Goal: Task Accomplishment & Management: Complete application form

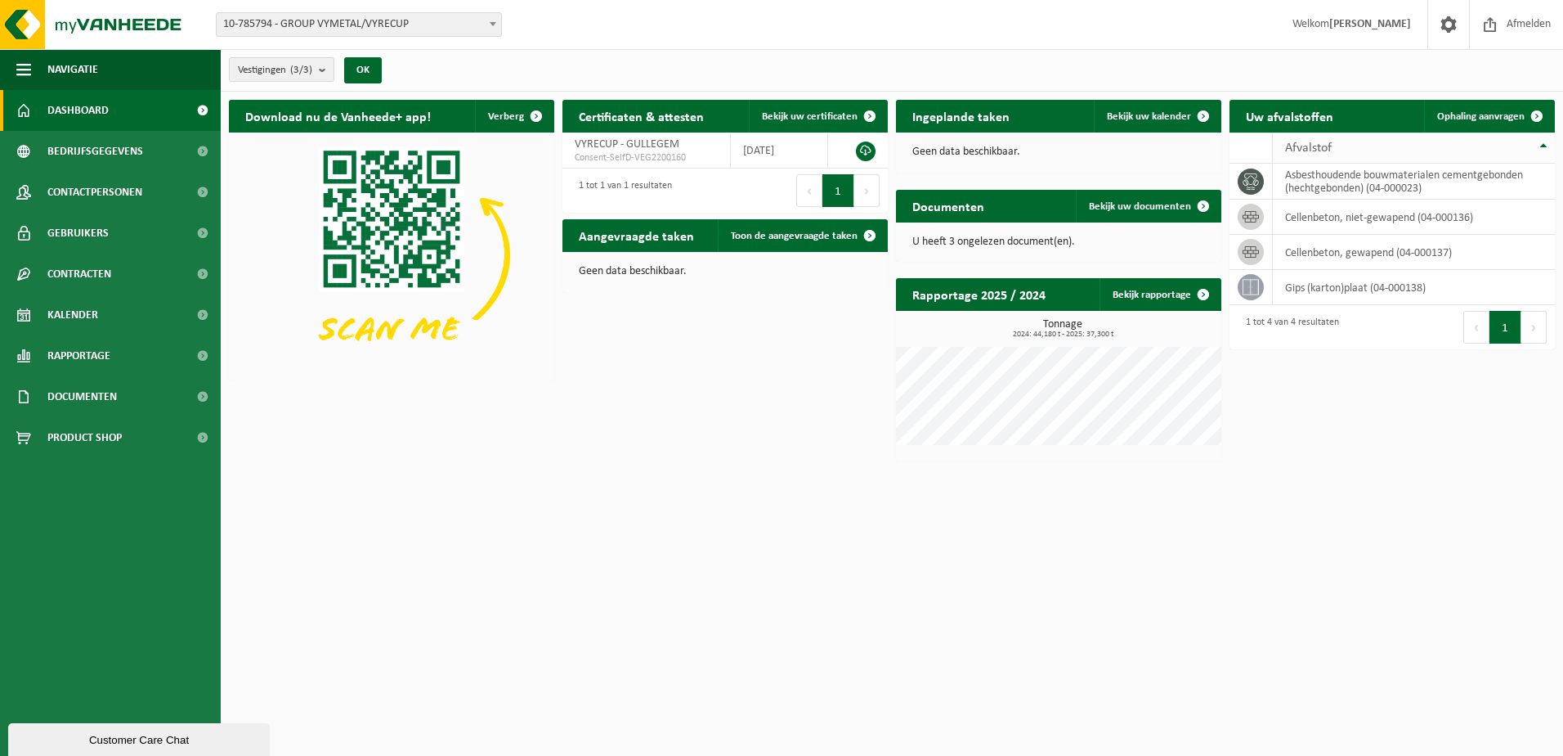
click at [1311, 146] on span "Afvalstof" at bounding box center [1308, 147] width 47 height 13
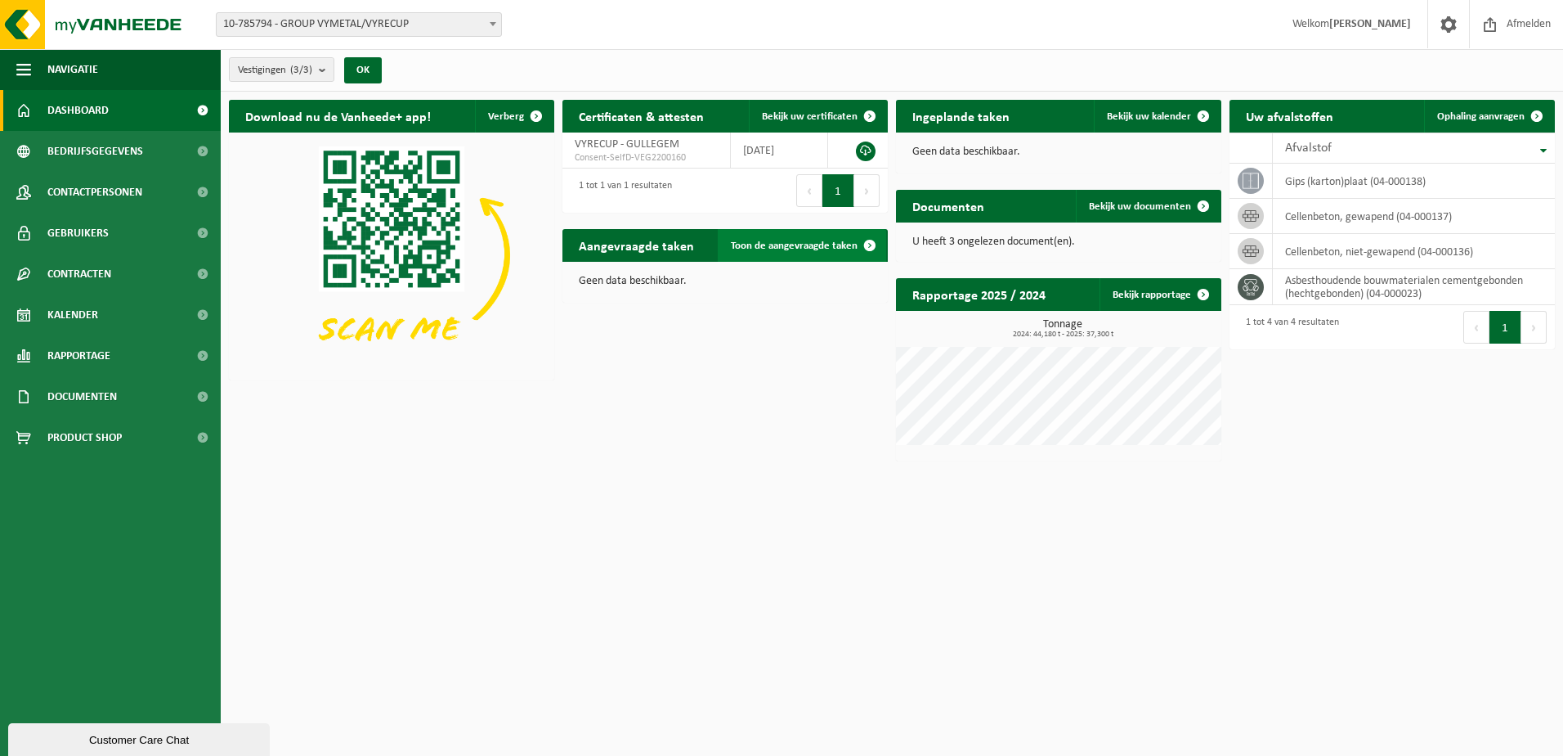
click at [758, 253] on link "Toon de aangevraagde taken" at bounding box center [802, 245] width 168 height 33
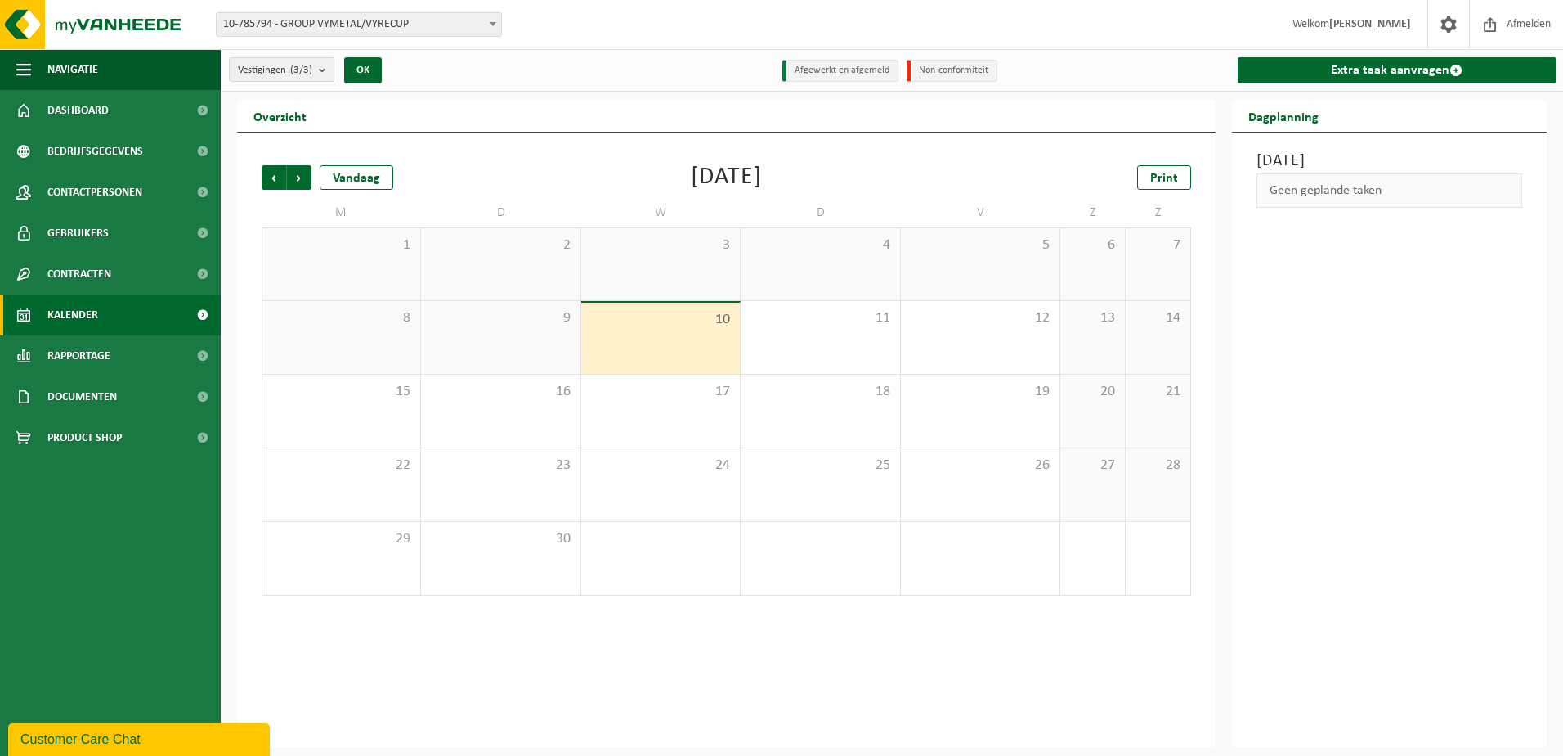
click at [682, 334] on div "10" at bounding box center [660, 338] width 159 height 71
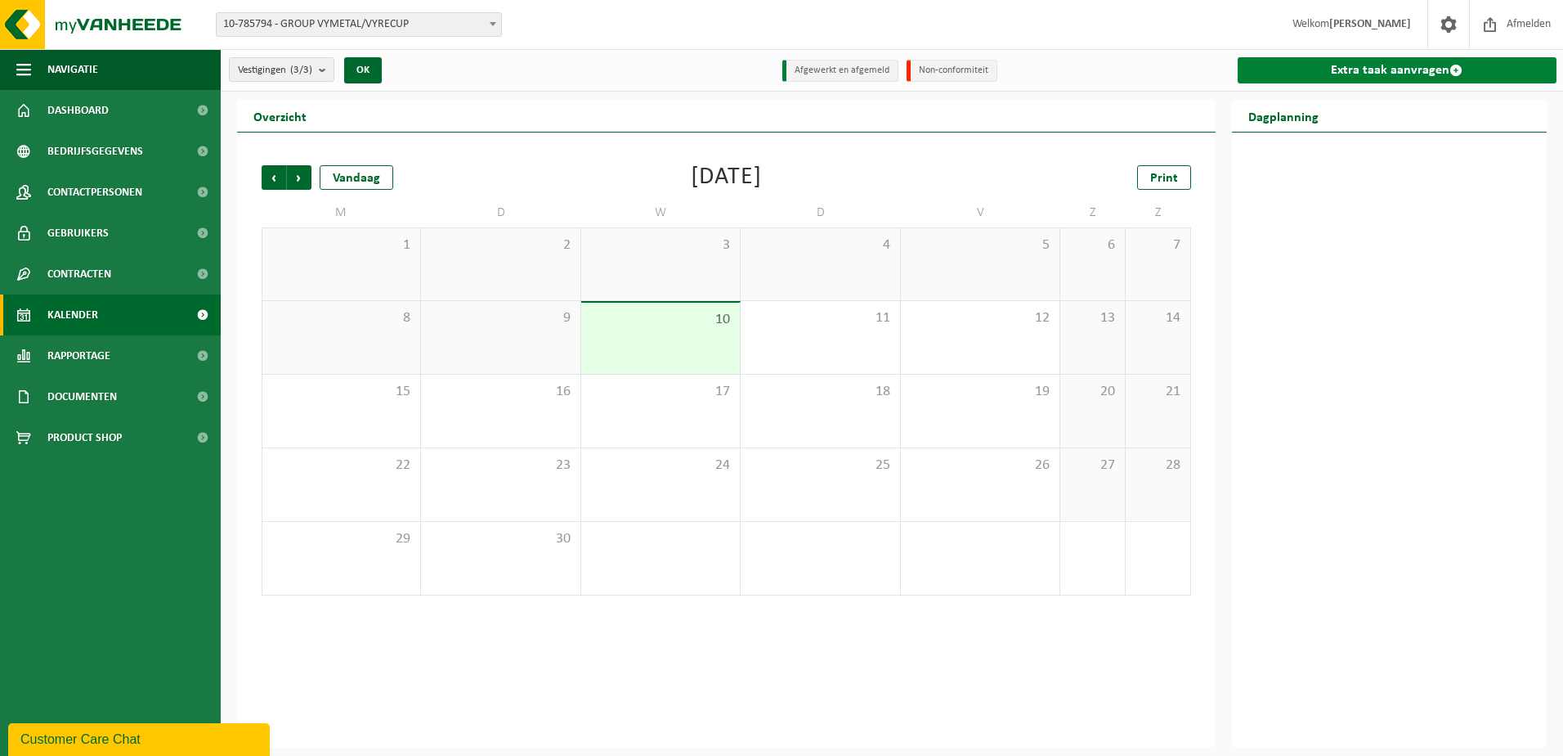
click at [1352, 66] on link "Extra taak aanvragen" at bounding box center [1398, 70] width 320 height 26
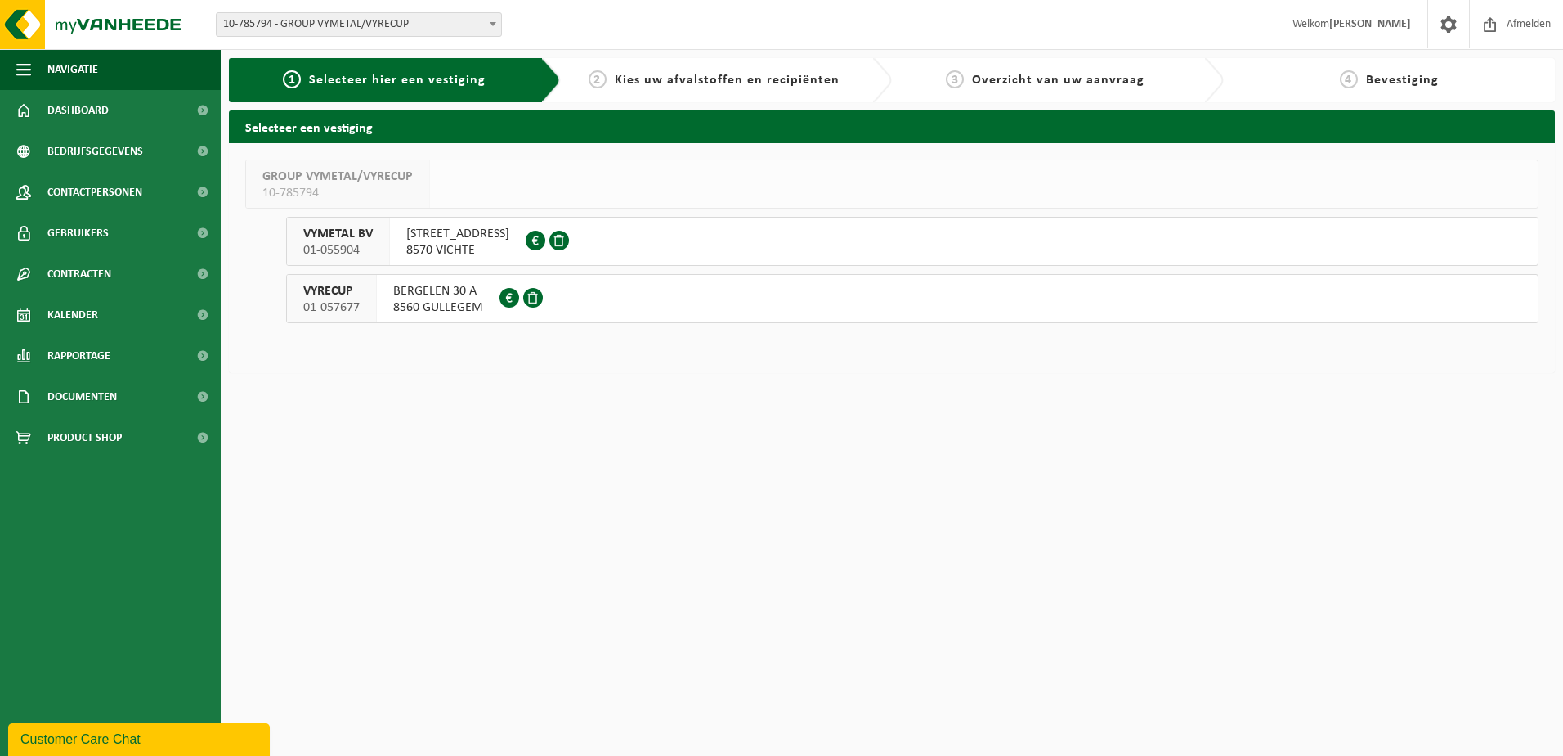
click at [410, 310] on span "8560 GULLEGEM" at bounding box center [438, 307] width 90 height 16
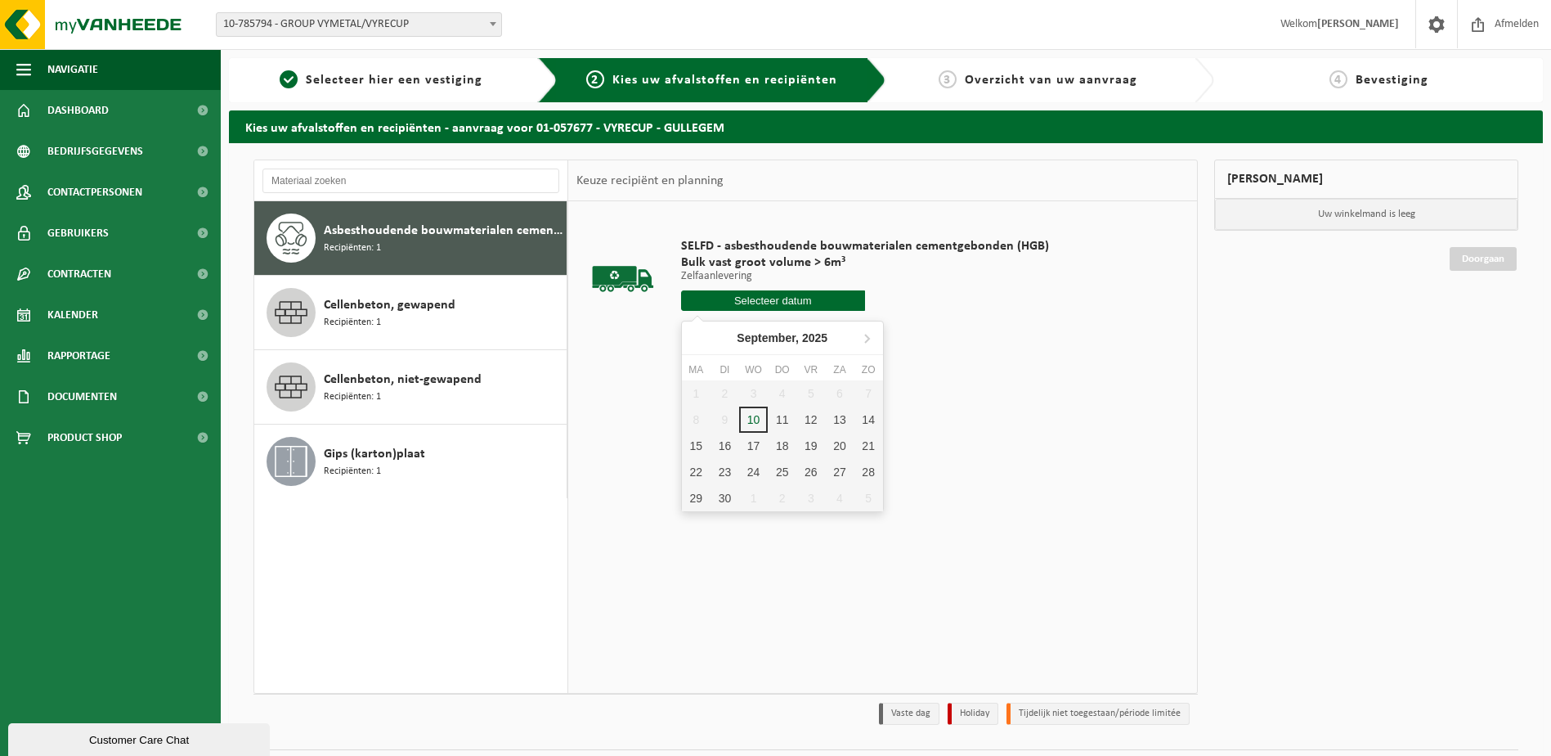
click at [740, 295] on input "text" at bounding box center [773, 300] width 184 height 20
click at [760, 424] on div "10" at bounding box center [753, 419] width 29 height 26
type input "Van 2025-09-10"
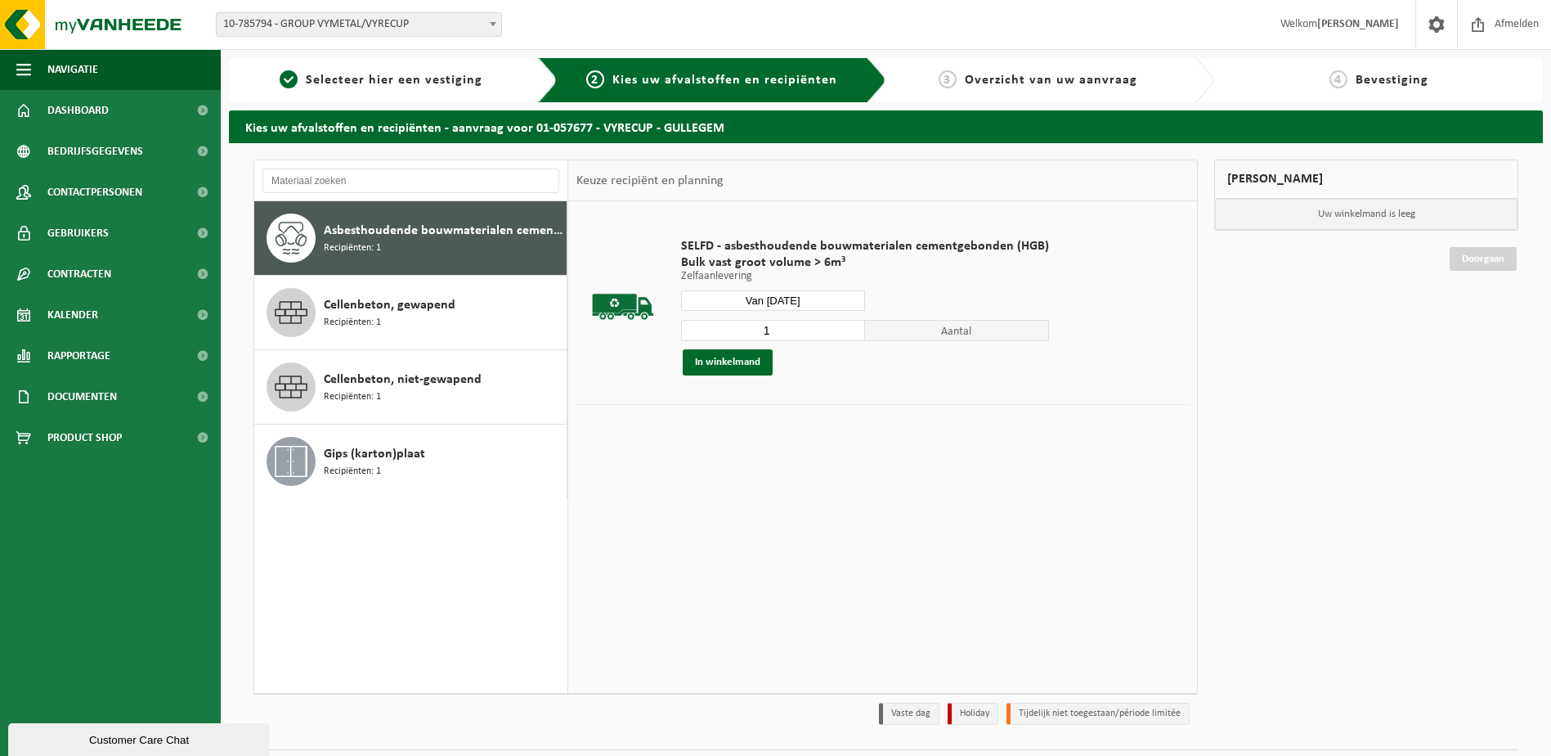
click at [1030, 77] on span "Overzicht van uw aanvraag" at bounding box center [1051, 80] width 173 height 13
click at [715, 363] on button "In winkelmand" at bounding box center [728, 362] width 90 height 26
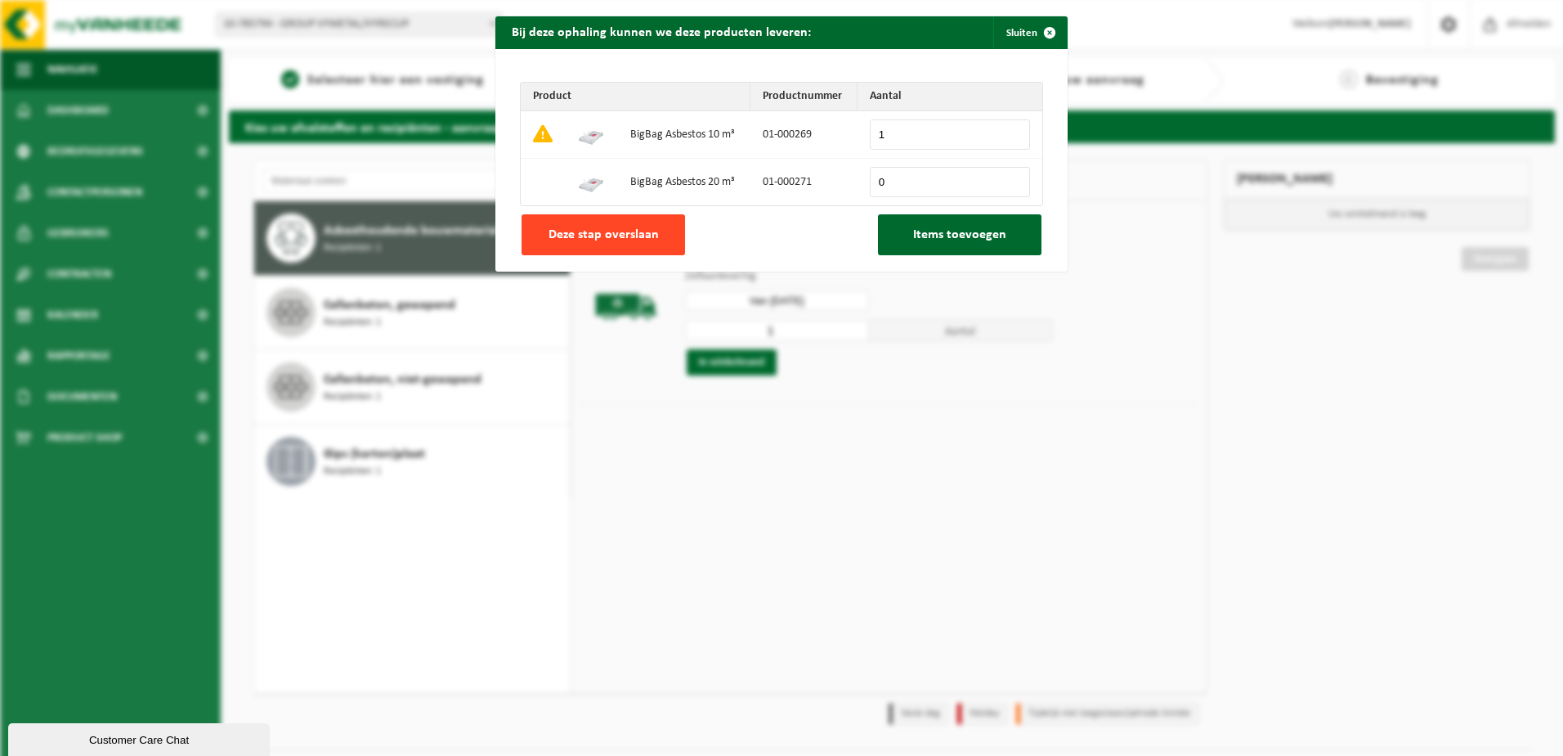
click at [600, 240] on span "Deze stap overslaan" at bounding box center [604, 234] width 110 height 13
type input "0"
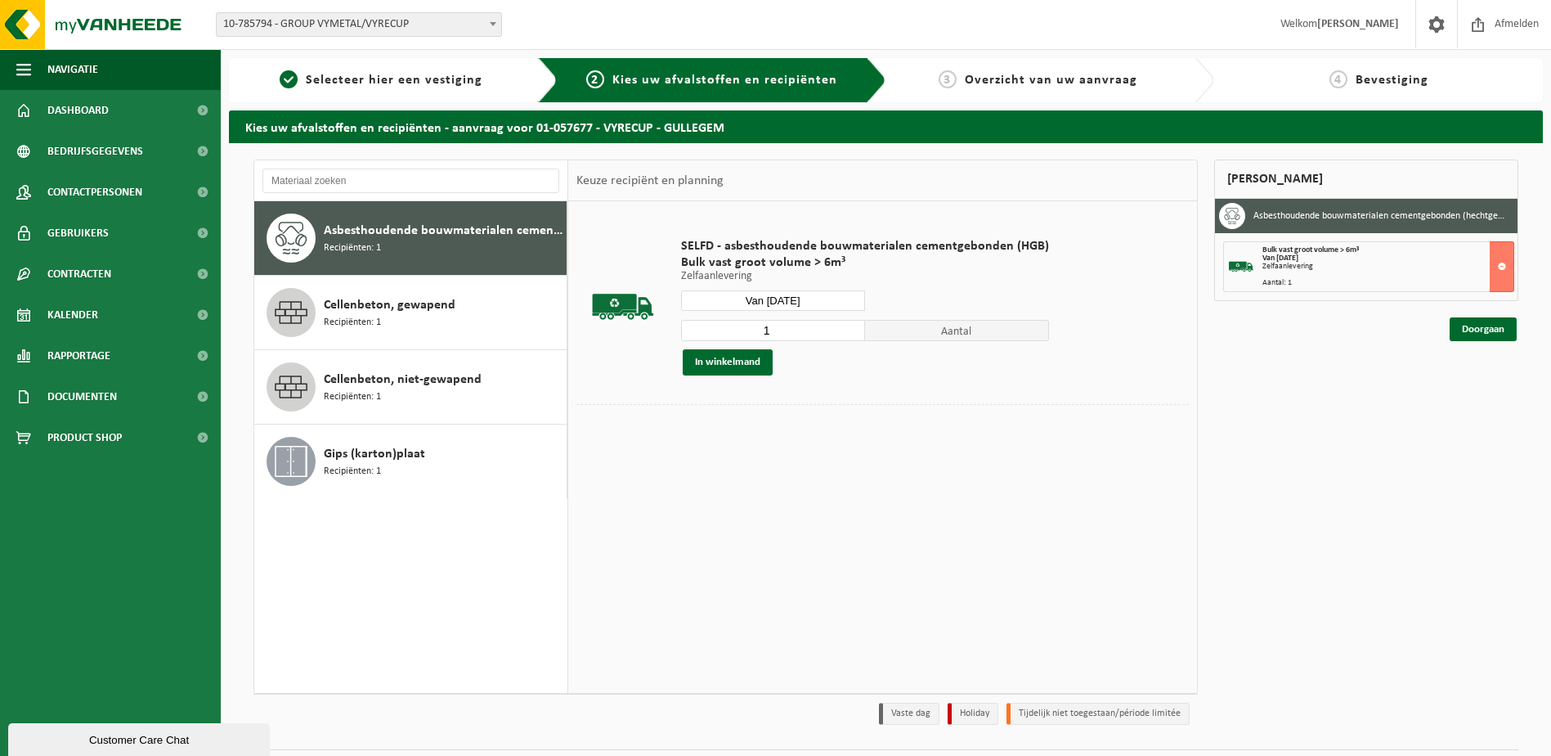
click at [1482, 346] on div "Mijn winkelmand Asbesthoudende bouwmaterialen cementgebonden (hechtgebonden) Bu…" at bounding box center [1366, 445] width 321 height 573
click at [1475, 323] on link "Doorgaan" at bounding box center [1483, 329] width 67 height 24
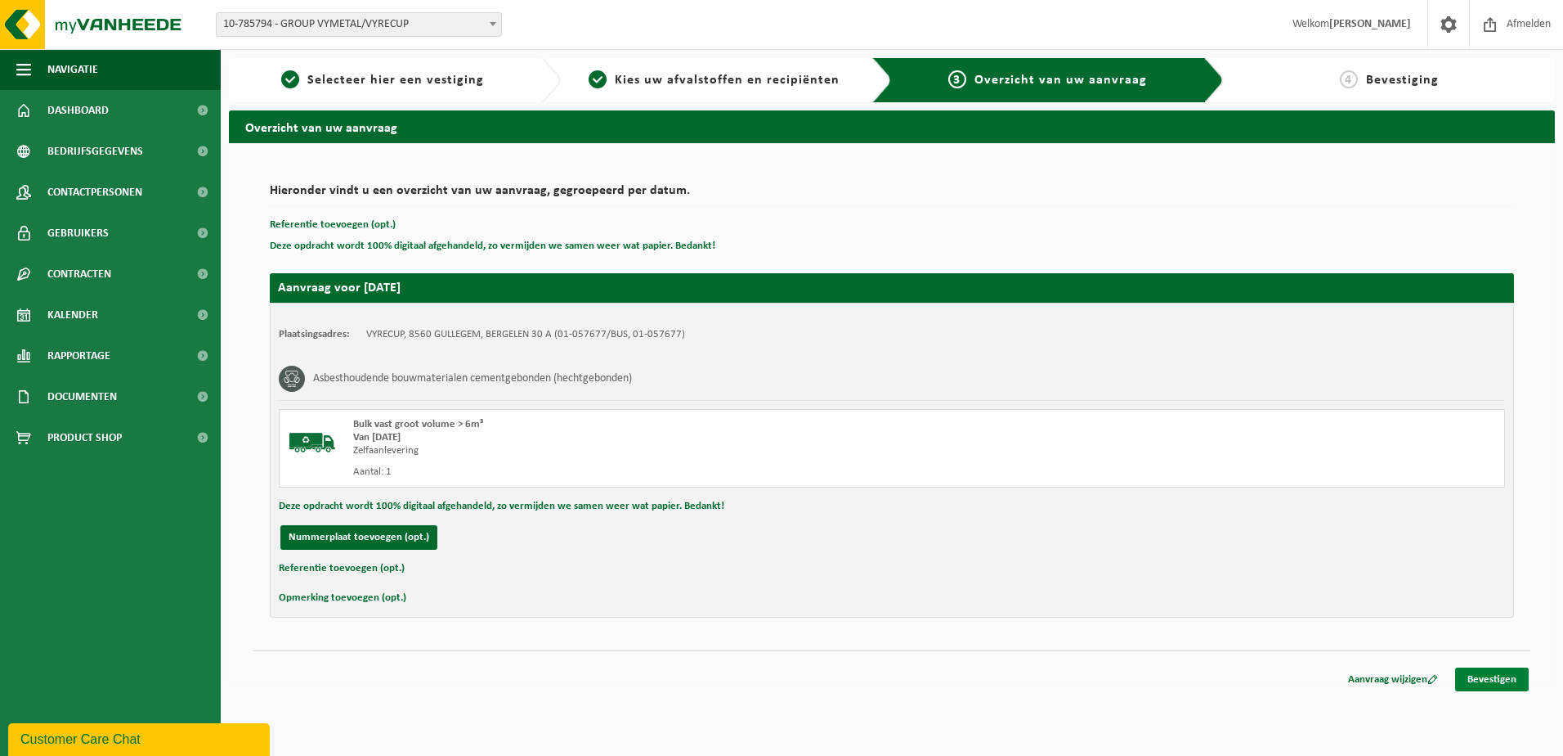
click at [1488, 678] on link "Bevestigen" at bounding box center [1492, 679] width 74 height 24
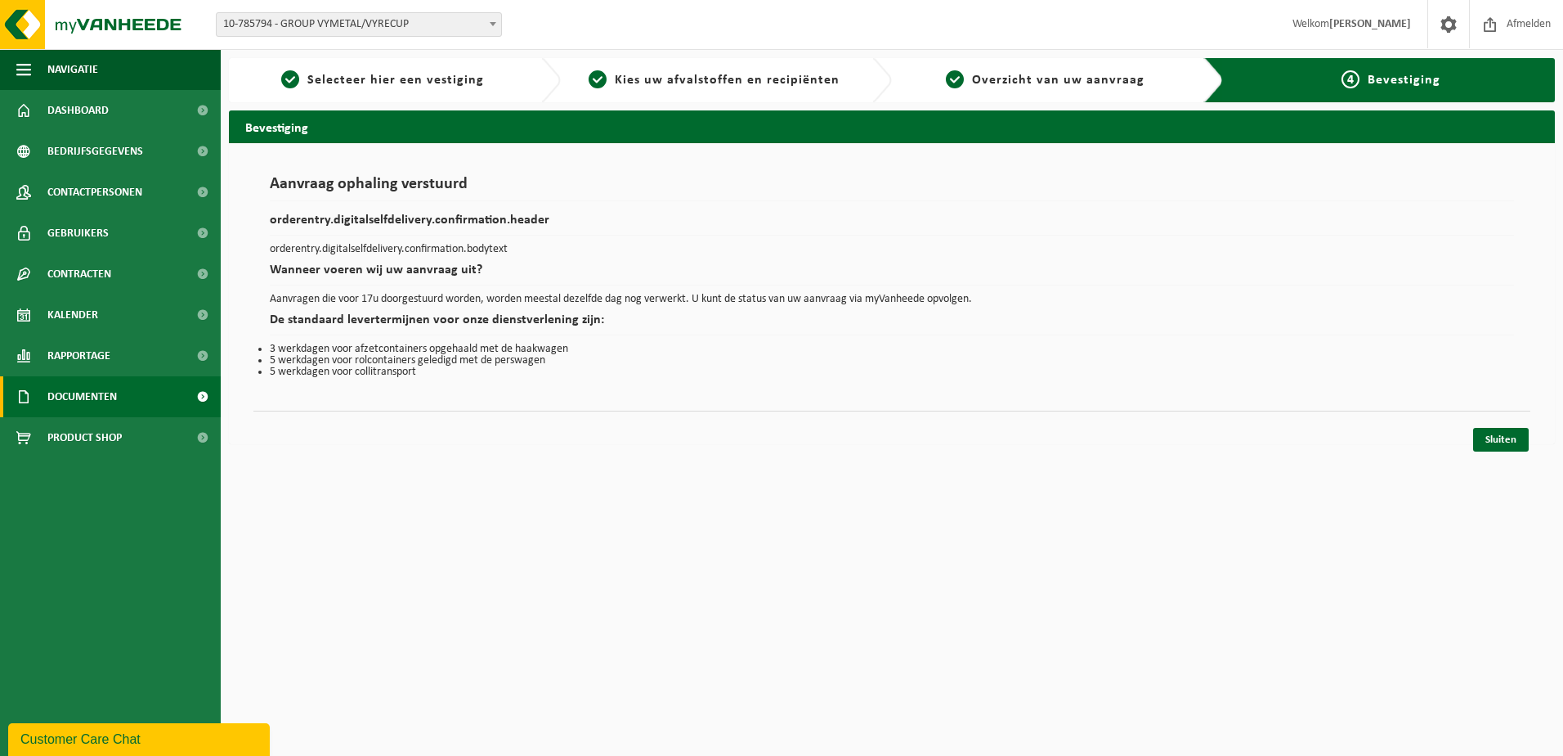
click at [90, 397] on span "Documenten" at bounding box center [82, 396] width 70 height 41
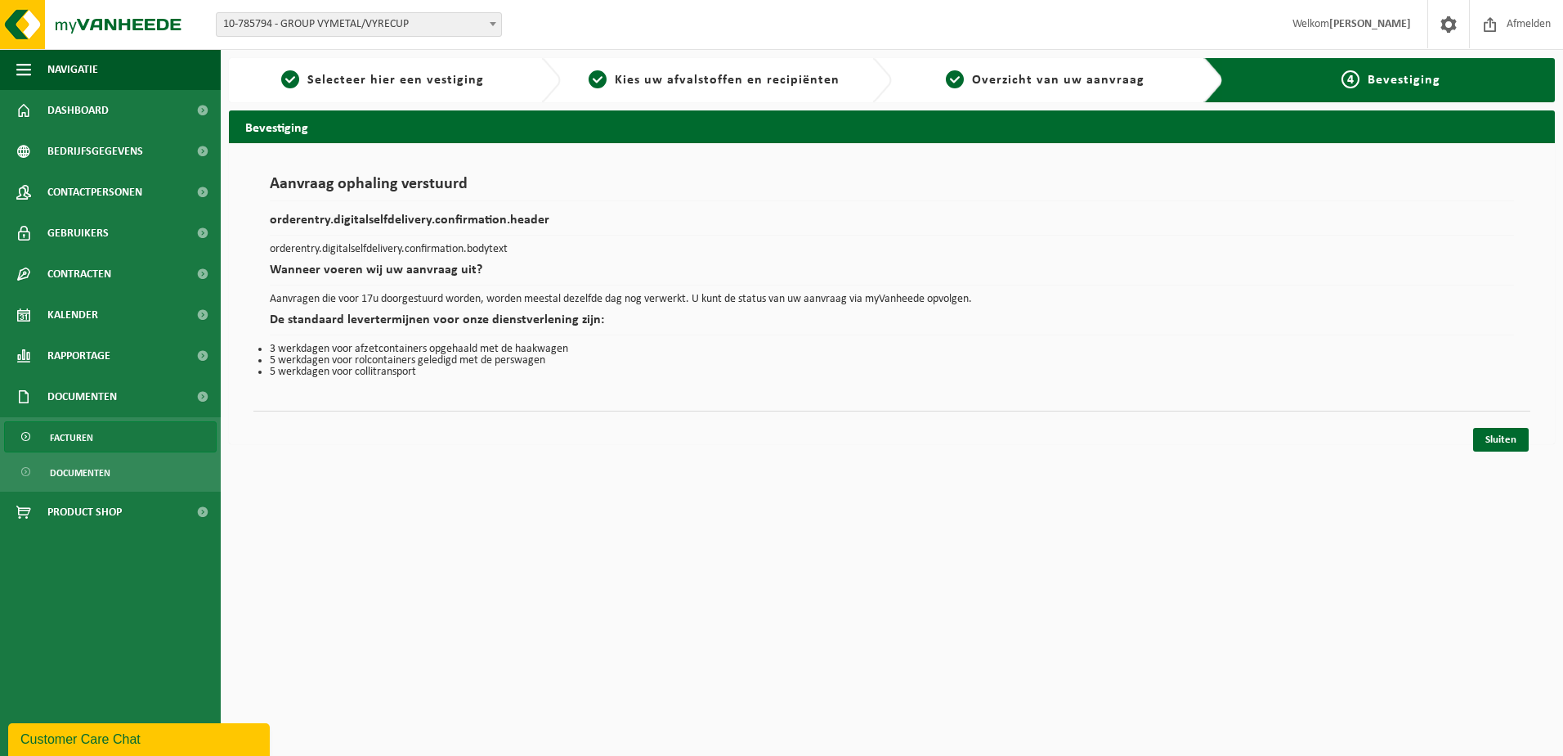
click at [87, 426] on span "Facturen" at bounding box center [71, 437] width 43 height 31
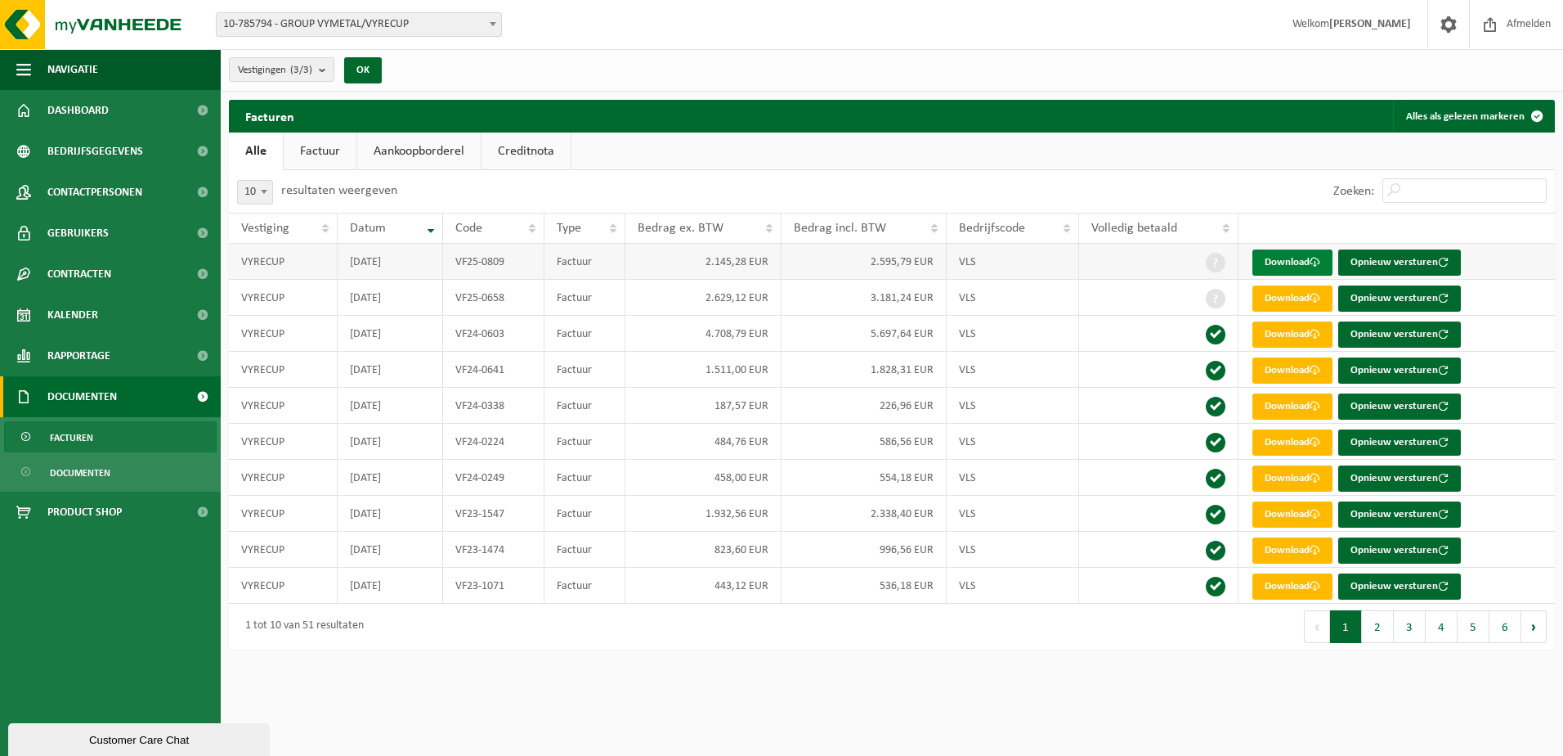
click at [1276, 260] on link "Download" at bounding box center [1293, 262] width 80 height 26
